Goal: Contribute content: Add original content to the website for others to see

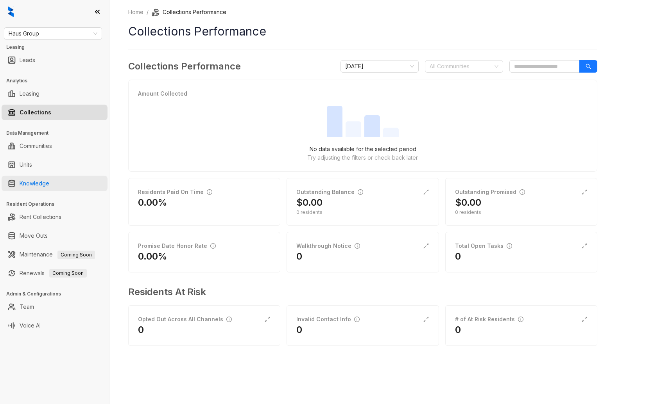
click at [45, 189] on link "Knowledge" at bounding box center [35, 184] width 30 height 16
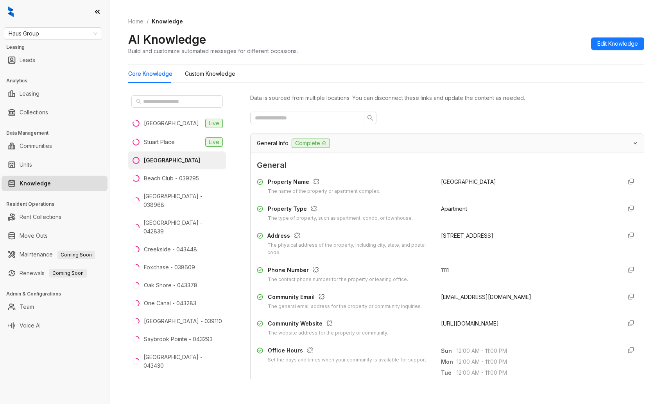
click at [439, 175] on div "Property Name The name of the property or apartment complex. [GEOGRAPHIC_DATA] …" at bounding box center [447, 258] width 381 height 166
click at [170, 191] on li "[GEOGRAPHIC_DATA] - 038968" at bounding box center [177, 201] width 98 height 27
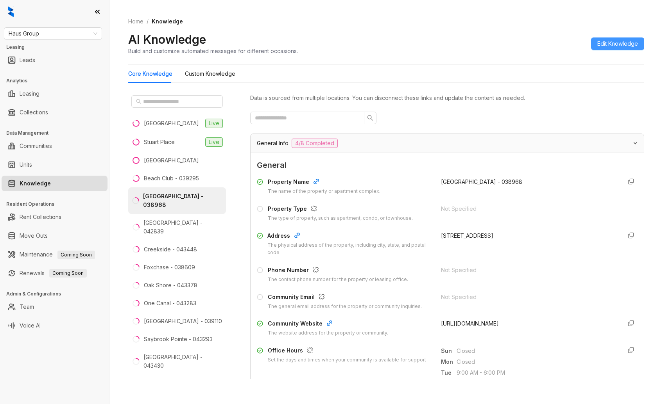
click at [612, 39] on span "Edit Knowledge" at bounding box center [617, 43] width 41 height 9
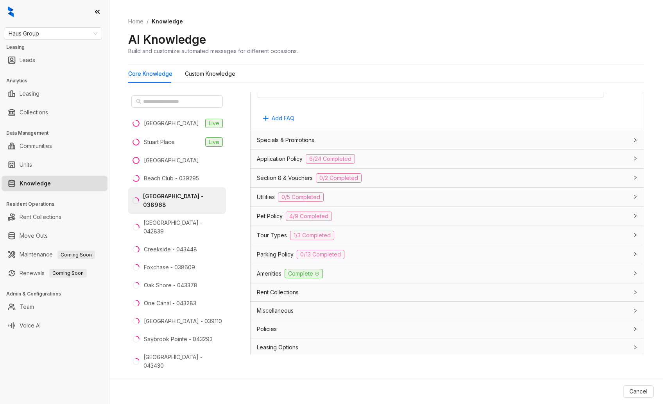
scroll to position [1072, 0]
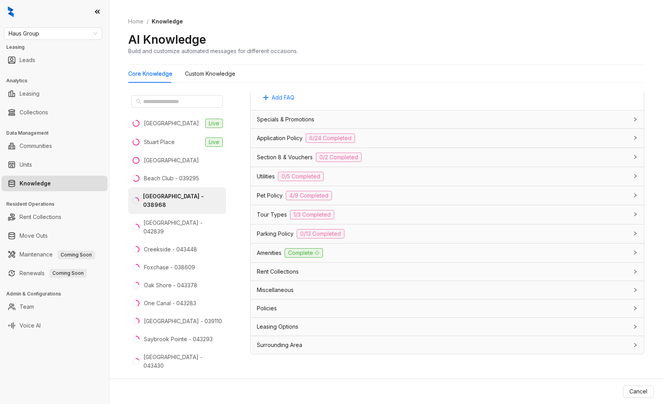
click at [308, 269] on div "Rent Collections" at bounding box center [442, 272] width 371 height 9
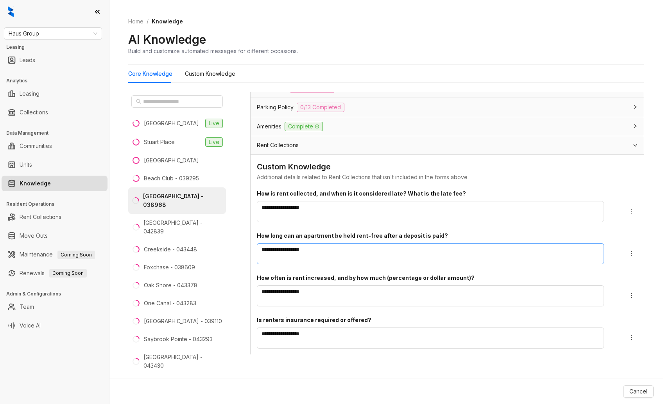
scroll to position [1192, 0]
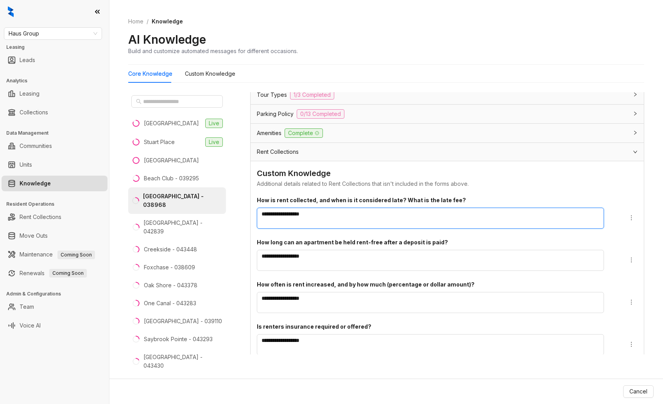
click at [327, 218] on textarea "**********" at bounding box center [430, 218] width 347 height 21
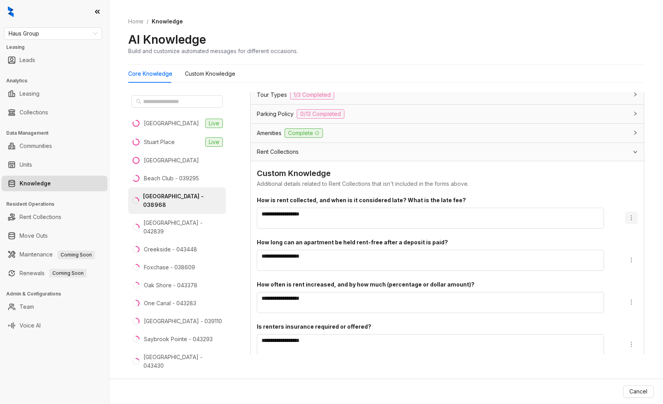
click at [628, 216] on icon "more" at bounding box center [631, 218] width 6 height 6
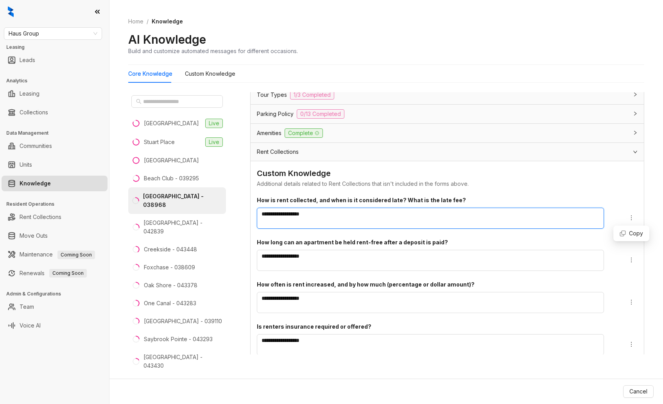
click at [489, 220] on textarea "**********" at bounding box center [430, 218] width 347 height 21
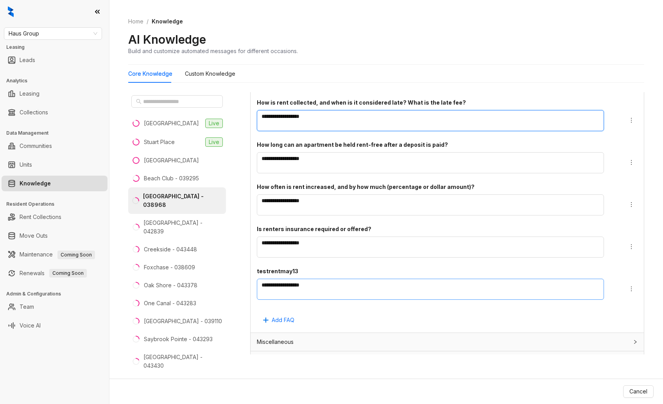
scroll to position [1210, 0]
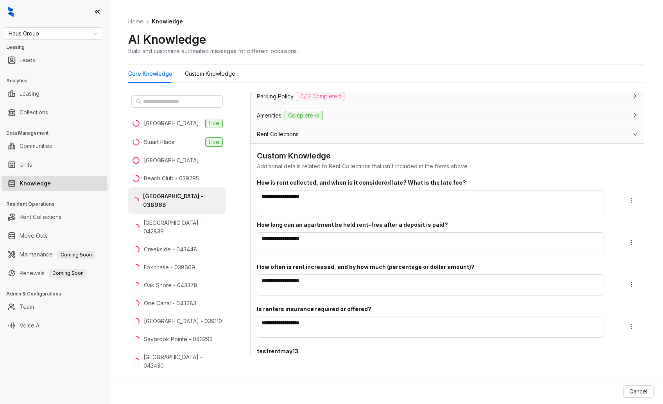
click at [274, 130] on span "Rent Collections" at bounding box center [278, 134] width 42 height 9
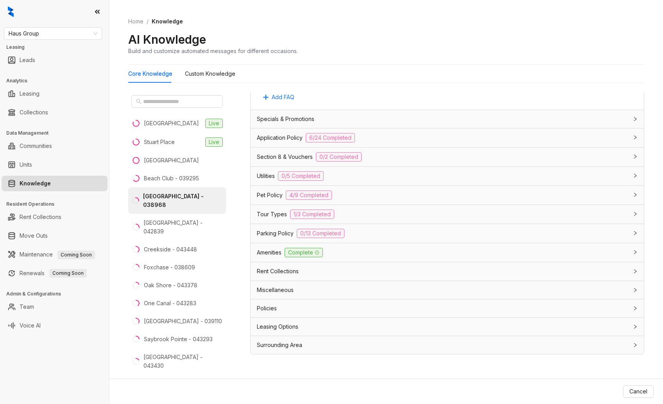
scroll to position [1072, 0]
click at [293, 273] on span "Rent Collections" at bounding box center [278, 272] width 42 height 9
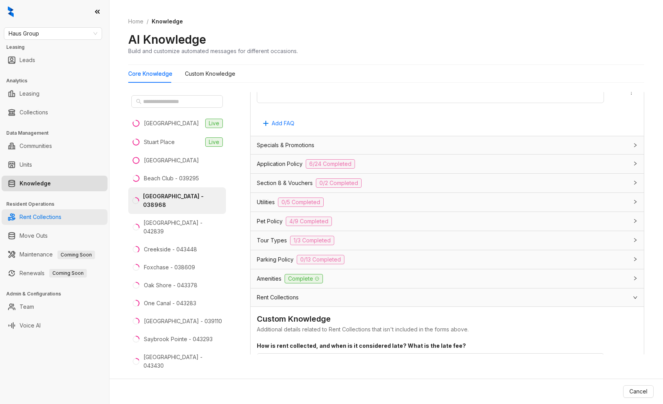
scroll to position [1008, 0]
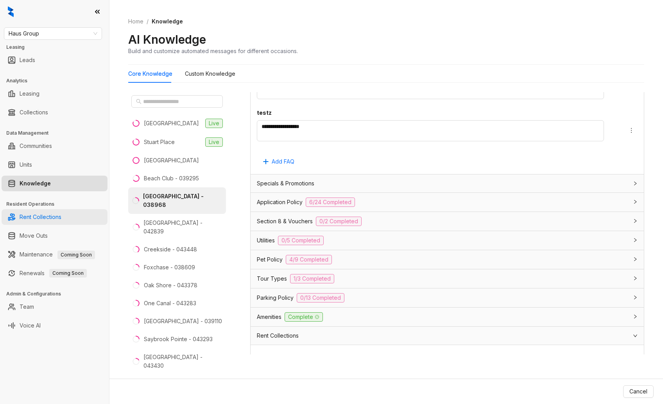
click at [47, 217] on link "Rent Collections" at bounding box center [41, 217] width 42 height 16
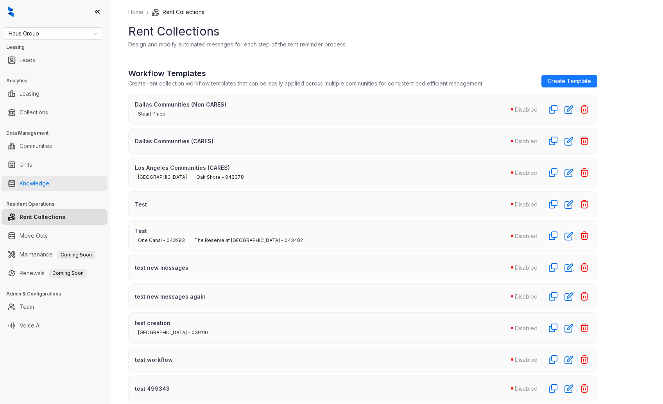
click at [41, 184] on link "Knowledge" at bounding box center [35, 184] width 30 height 16
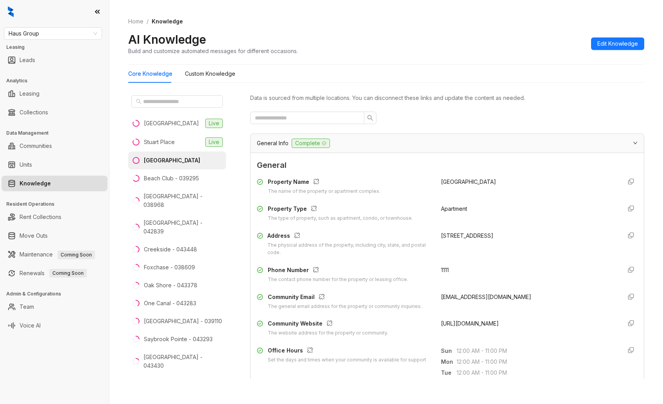
click at [170, 158] on div "[GEOGRAPHIC_DATA]" at bounding box center [172, 160] width 56 height 9
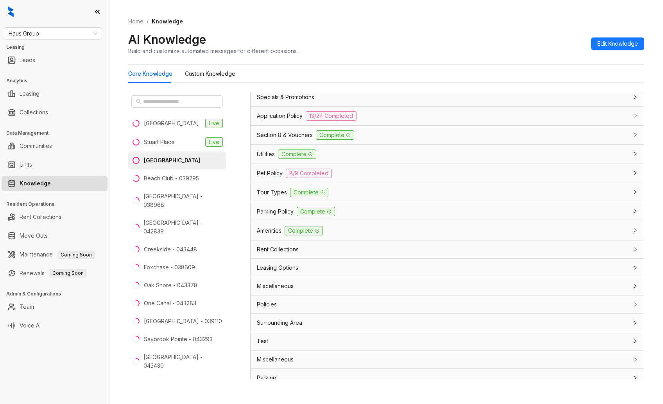
scroll to position [857, 0]
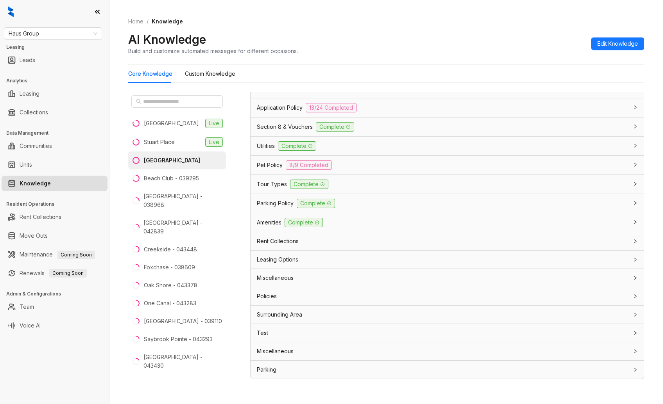
click at [291, 234] on div "Rent Collections" at bounding box center [447, 242] width 393 height 18
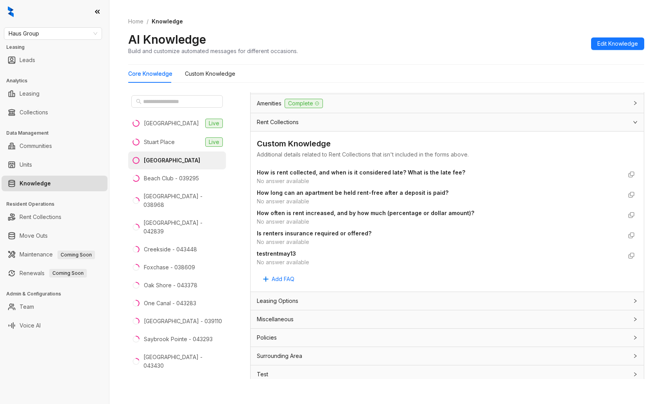
scroll to position [946, 0]
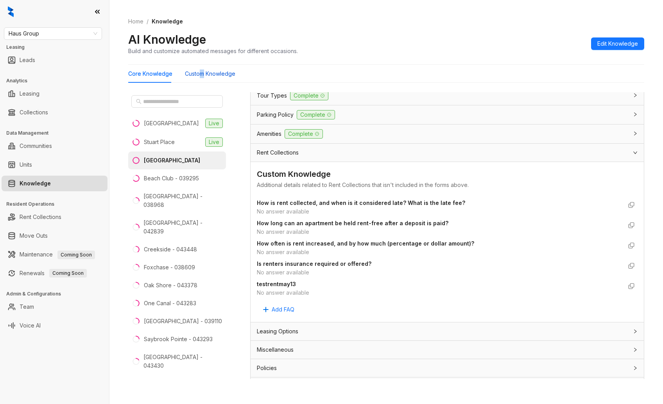
click at [201, 71] on Knowledge "Custom Knowledge" at bounding box center [210, 74] width 50 height 9
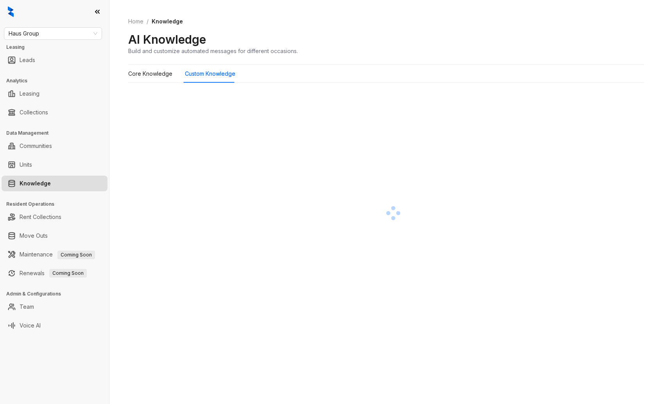
click at [334, 42] on div "AI Knowledge Build and customize automated messages for different occasions." at bounding box center [386, 43] width 516 height 23
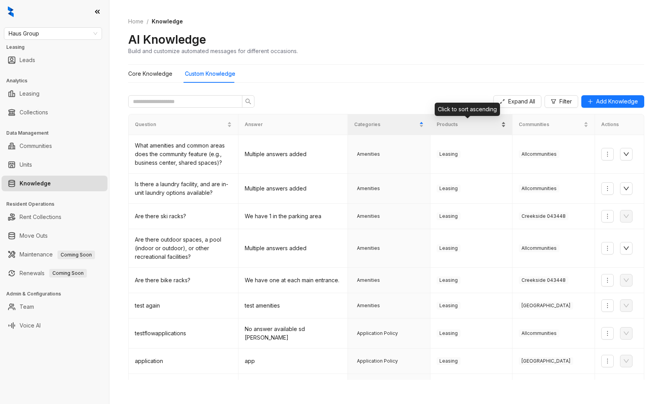
click at [452, 129] on div "Products" at bounding box center [471, 125] width 69 height 8
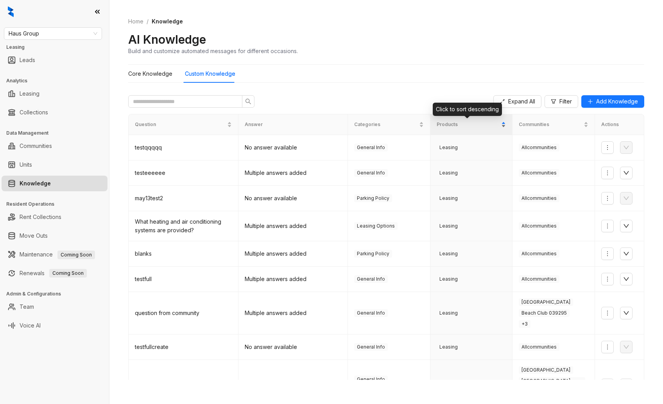
click at [452, 129] on div "Products" at bounding box center [471, 125] width 69 height 8
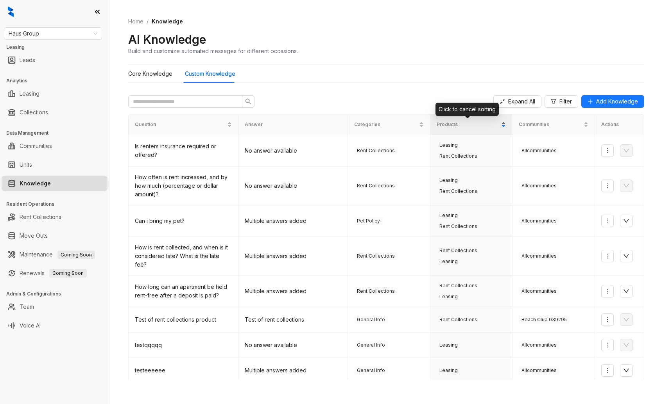
click at [452, 129] on div "Products" at bounding box center [471, 125] width 69 height 8
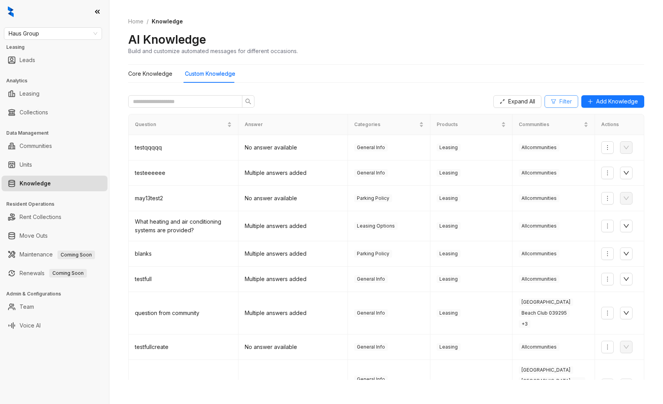
click at [561, 98] on span "Filter" at bounding box center [565, 101] width 13 height 9
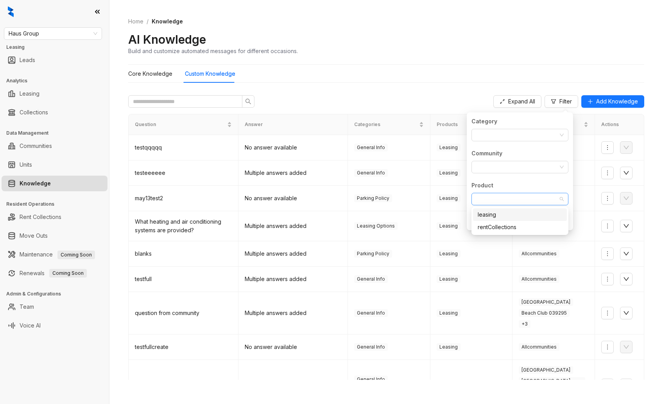
click at [497, 200] on div at bounding box center [516, 199] width 86 height 11
click at [497, 225] on div "rentCollections" at bounding box center [520, 227] width 84 height 9
click at [548, 172] on div at bounding box center [516, 167] width 86 height 11
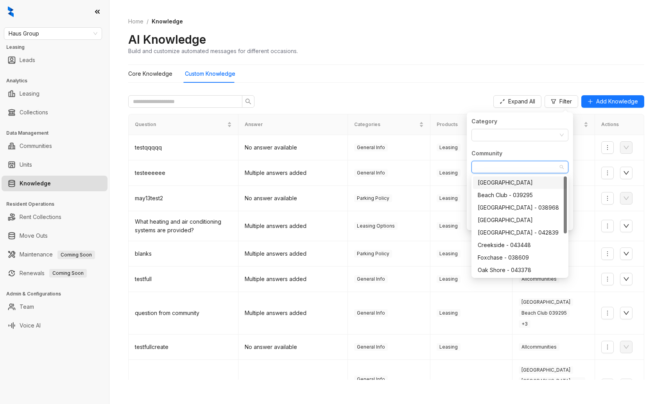
click at [524, 149] on form "Category Select Category Community Select Community Product rentCollections" at bounding box center [519, 161] width 97 height 88
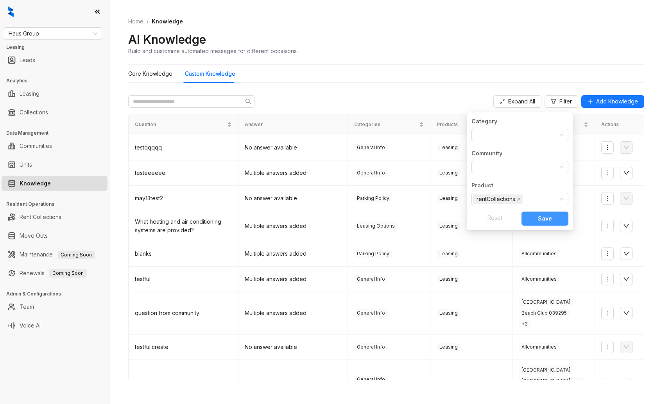
click at [548, 219] on span "Save" at bounding box center [545, 219] width 14 height 9
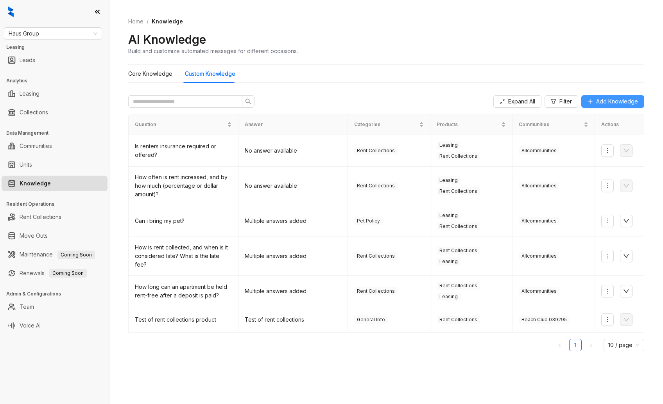
click at [619, 104] on span "Add Knowledge" at bounding box center [617, 101] width 42 height 9
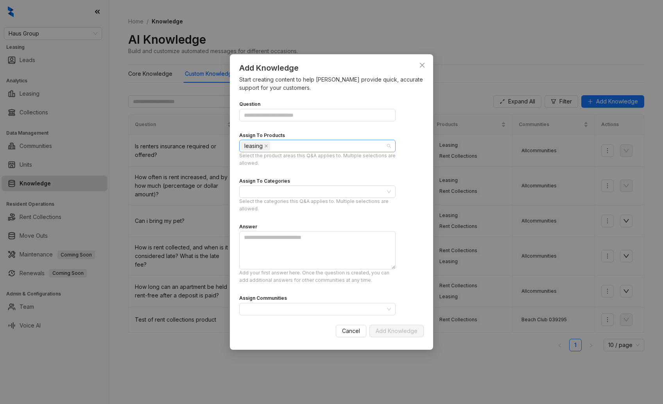
click at [298, 141] on div "leasing" at bounding box center [313, 146] width 145 height 11
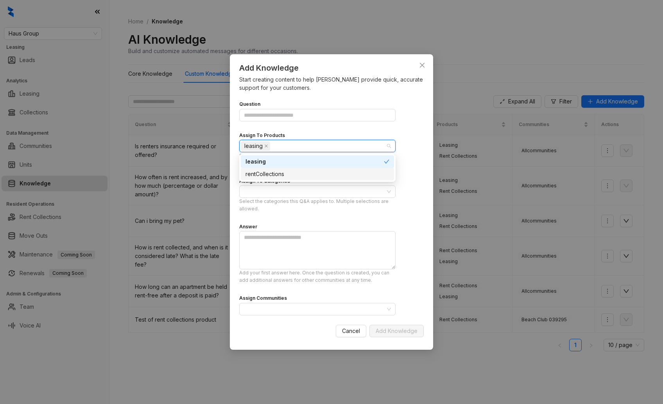
click at [274, 175] on div "rentCollections" at bounding box center [317, 174] width 144 height 9
click at [277, 156] on div "leasing" at bounding box center [317, 162] width 153 height 13
click at [286, 161] on div "leasing" at bounding box center [317, 161] width 144 height 9
click at [285, 142] on span at bounding box center [287, 146] width 4 height 9
click at [266, 146] on icon "close" at bounding box center [266, 146] width 3 height 3
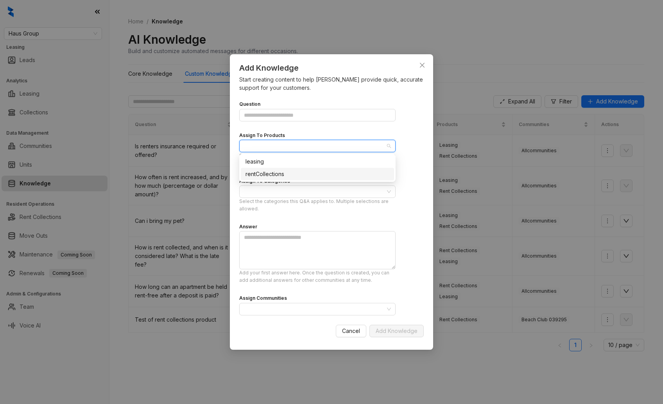
click at [286, 174] on div "rentCollections" at bounding box center [317, 174] width 144 height 9
click at [275, 159] on div "leasing" at bounding box center [317, 161] width 144 height 9
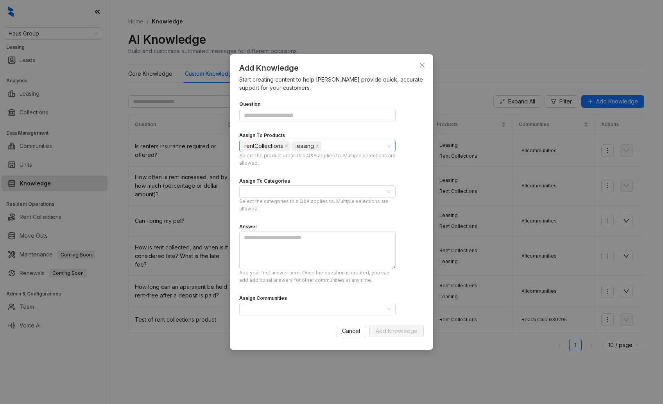
click at [353, 331] on span "Cancel" at bounding box center [351, 331] width 18 height 9
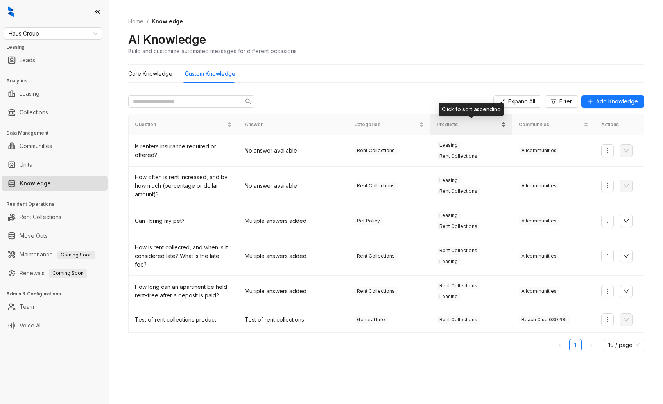
click at [467, 125] on span "Products" at bounding box center [468, 124] width 63 height 7
click at [614, 105] on span "Add Knowledge" at bounding box center [617, 101] width 42 height 9
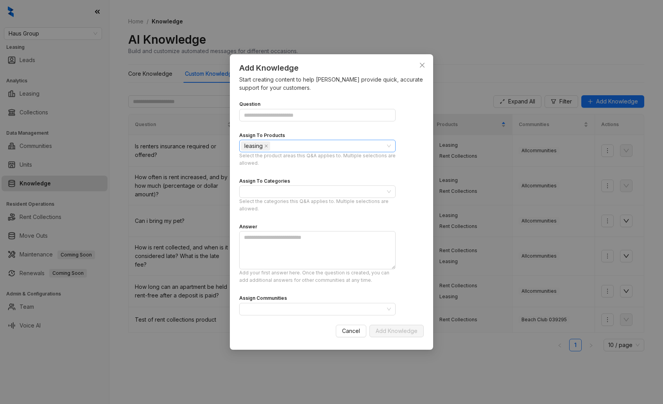
click at [278, 144] on div "leasing" at bounding box center [313, 146] width 145 height 11
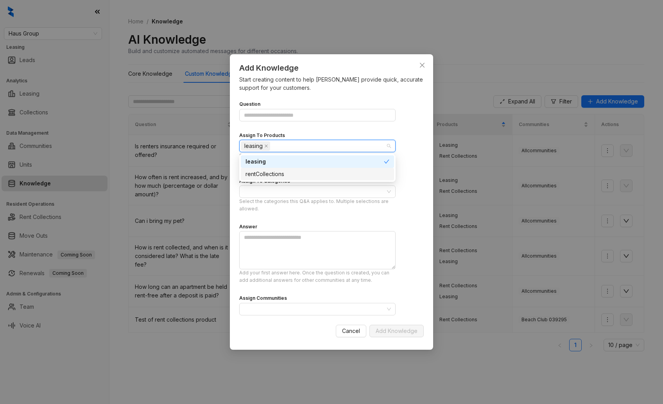
click at [269, 179] on div "rentCollections" at bounding box center [317, 174] width 153 height 13
click at [358, 328] on span "Cancel" at bounding box center [351, 331] width 18 height 9
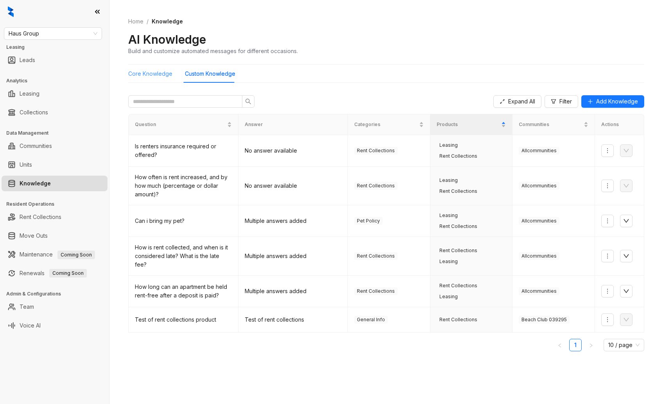
click at [147, 78] on div "Core Knowledge" at bounding box center [150, 74] width 44 height 18
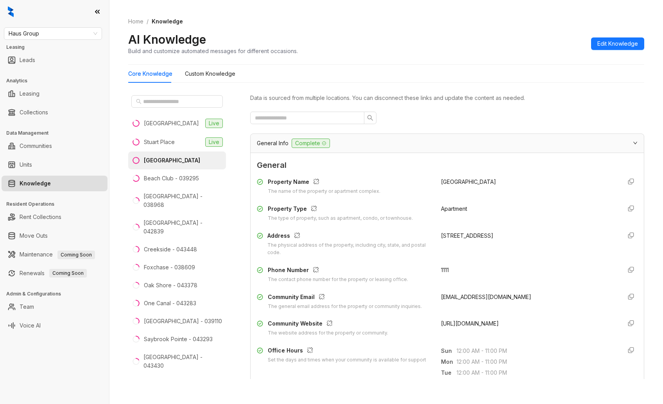
click at [441, 271] on span "1111" at bounding box center [445, 270] width 8 height 7
click at [59, 32] on span "Haus Group" at bounding box center [53, 34] width 89 height 12
click at [293, 86] on div "Core Knowledge Custom Knowledge Casa West Live [GEOGRAPHIC_DATA] [GEOGRAPHIC_DA…" at bounding box center [386, 225] width 516 height 321
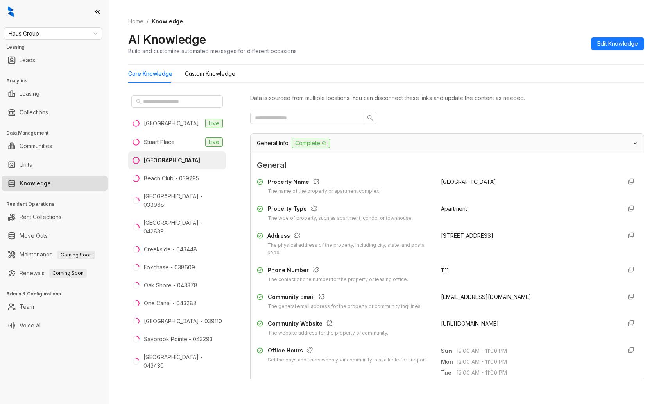
click at [174, 165] on li "[GEOGRAPHIC_DATA]" at bounding box center [177, 161] width 98 height 18
click at [170, 202] on li "[GEOGRAPHIC_DATA] - 038968" at bounding box center [177, 201] width 98 height 27
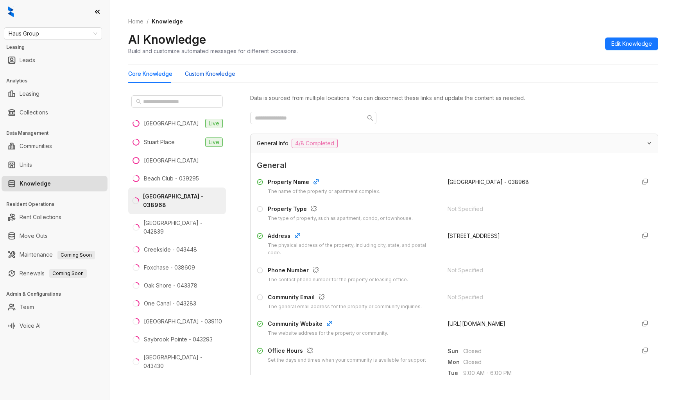
click at [205, 71] on Knowledge "Custom Knowledge" at bounding box center [210, 74] width 50 height 9
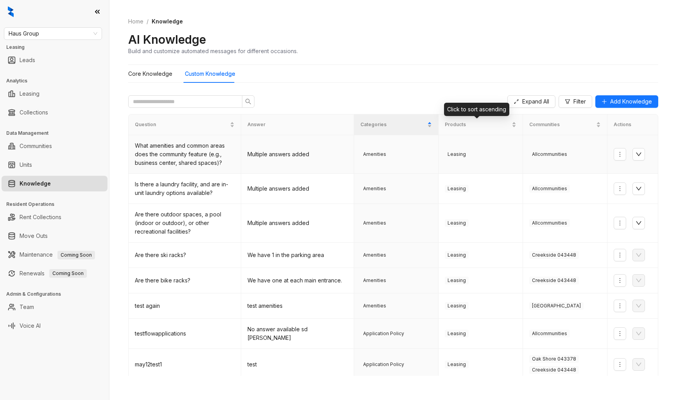
click at [473, 158] on td "Leasing" at bounding box center [480, 154] width 84 height 39
click at [464, 125] on span "Products" at bounding box center [477, 124] width 65 height 7
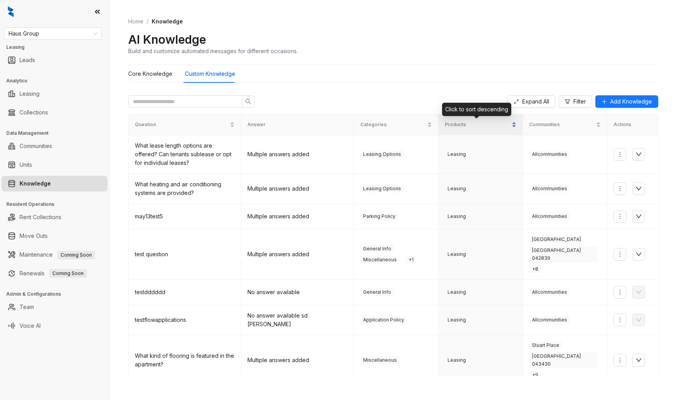
click at [459, 125] on span "Products" at bounding box center [477, 124] width 65 height 7
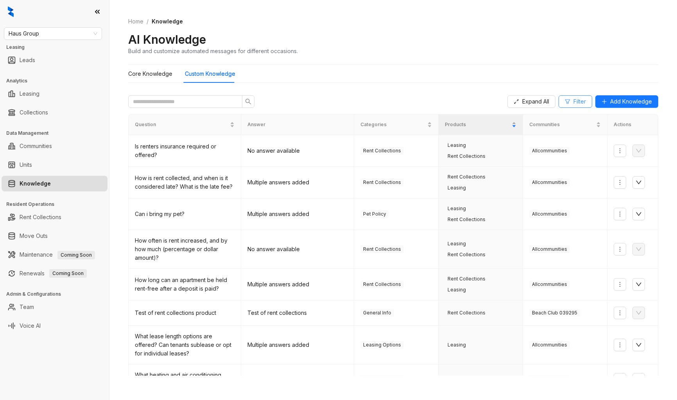
click at [571, 95] on div "Expand All Filter Add Knowledge" at bounding box center [393, 101] width 530 height 25
click at [573, 102] on span "Filter" at bounding box center [579, 101] width 13 height 9
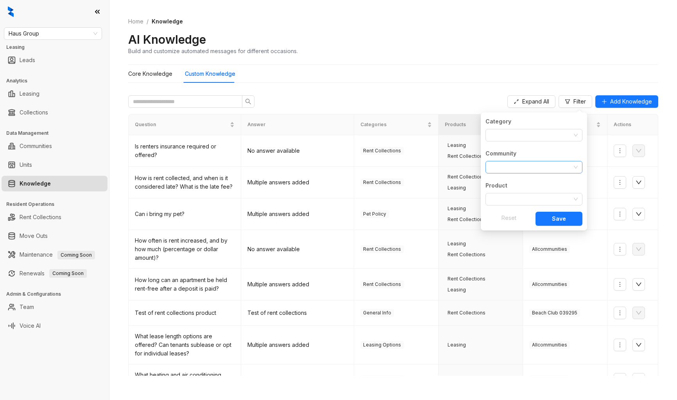
click at [511, 167] on div at bounding box center [530, 167] width 86 height 11
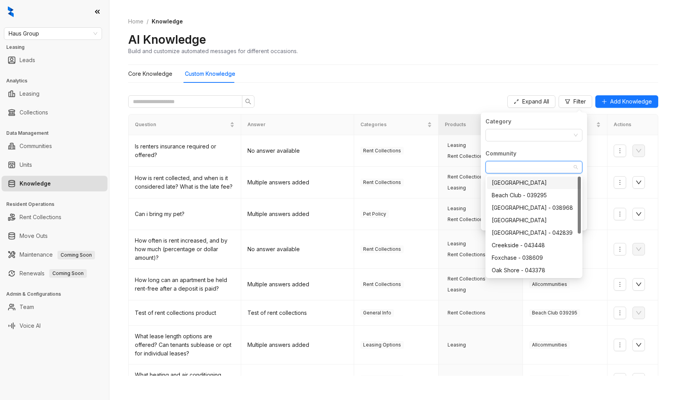
click at [515, 152] on div "Community" at bounding box center [500, 153] width 31 height 9
click at [492, 163] on input "Community" at bounding box center [491, 167] width 2 height 9
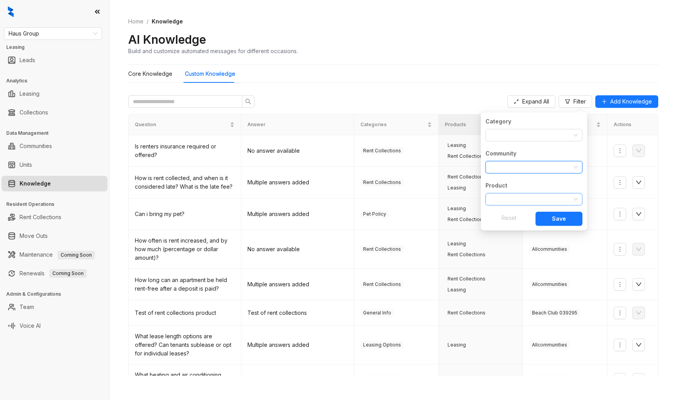
click at [508, 198] on div at bounding box center [530, 199] width 86 height 11
click at [573, 100] on span "Filter" at bounding box center [579, 101] width 13 height 9
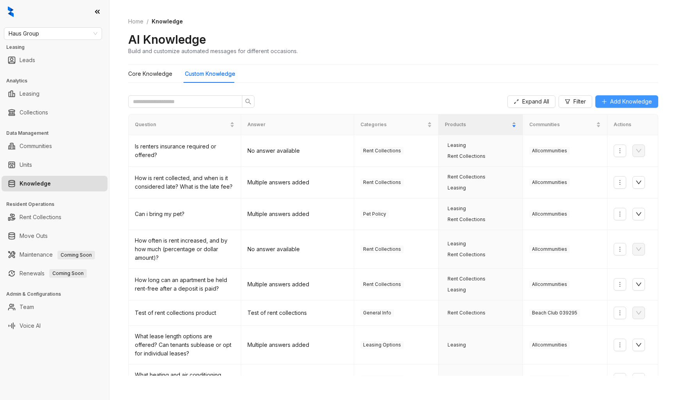
click at [616, 101] on span "Add Knowledge" at bounding box center [631, 101] width 42 height 9
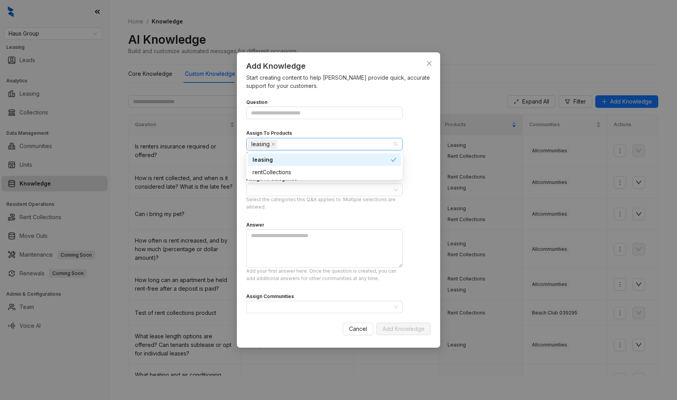
click at [288, 145] on div "leasing" at bounding box center [320, 144] width 145 height 11
click at [312, 140] on div "leasing" at bounding box center [320, 144] width 145 height 11
click at [146, 95] on div "Add Knowledge Start creating content to help [PERSON_NAME] provide quick, accur…" at bounding box center [338, 200] width 677 height 400
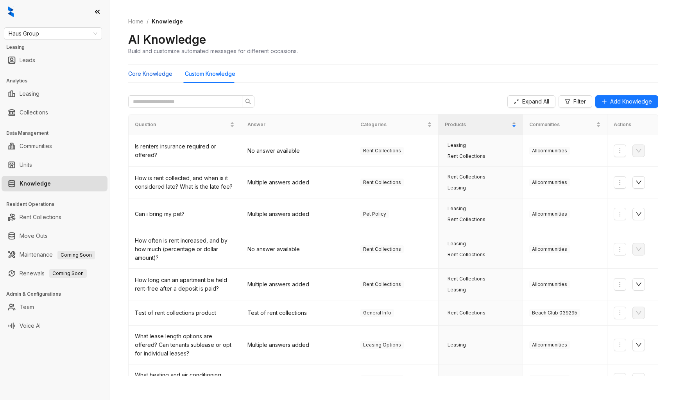
click at [152, 70] on Knowledge "Core Knowledge" at bounding box center [150, 74] width 44 height 9
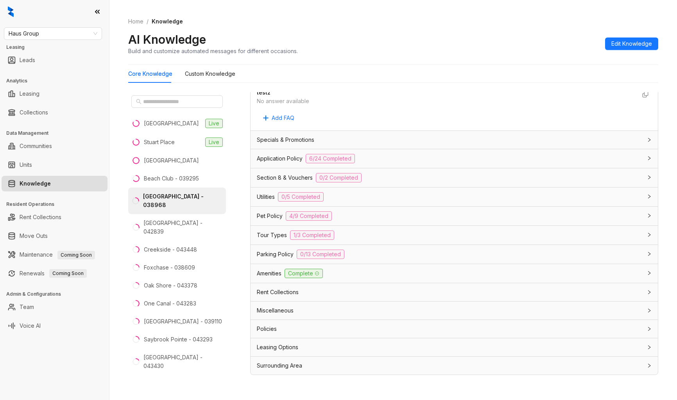
scroll to position [25, 0]
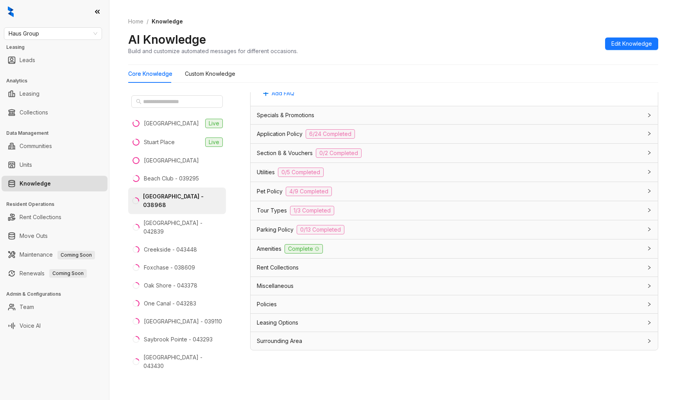
click at [283, 265] on span "Rent Collections" at bounding box center [278, 267] width 42 height 9
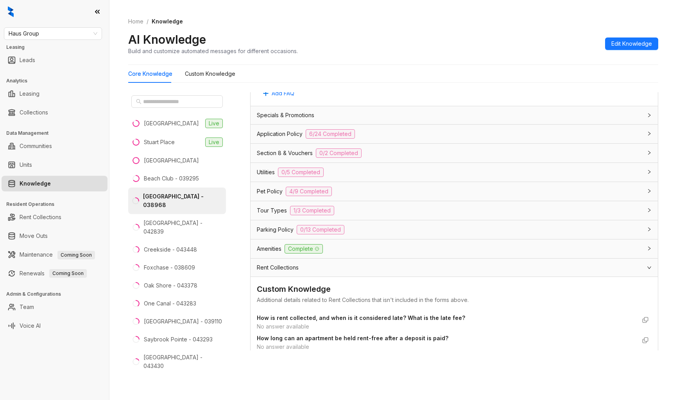
scroll to position [816, 0]
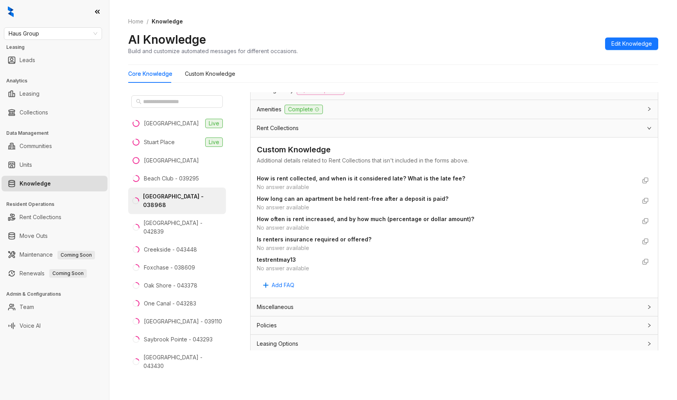
click at [312, 134] on div "Rent Collections" at bounding box center [454, 128] width 407 height 18
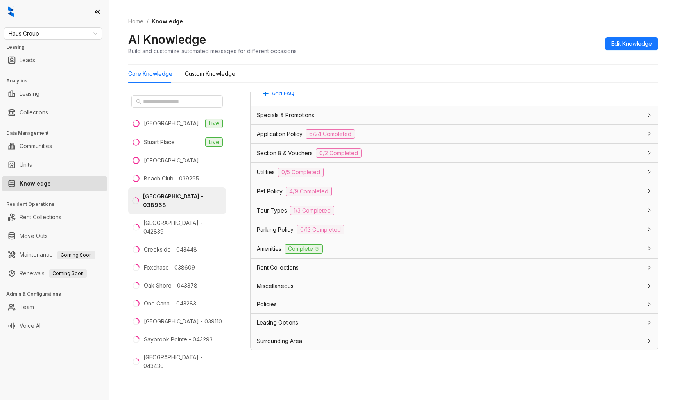
scroll to position [676, 0]
click at [288, 265] on span "Rent Collections" at bounding box center [278, 267] width 42 height 9
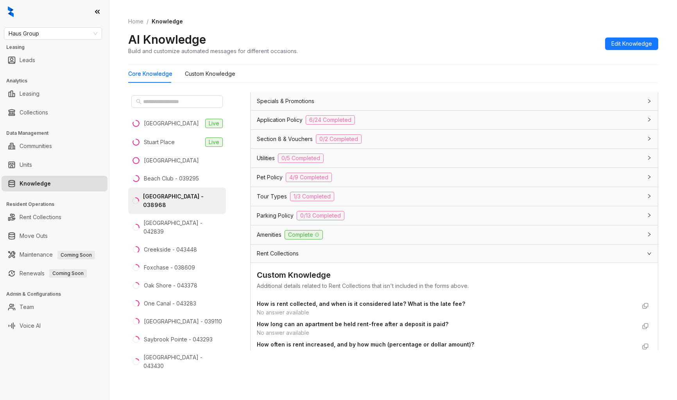
scroll to position [816, 0]
